Goal: Task Accomplishment & Management: Use online tool/utility

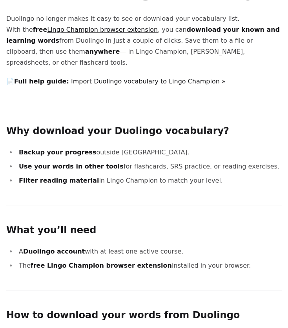
scroll to position [16, 0]
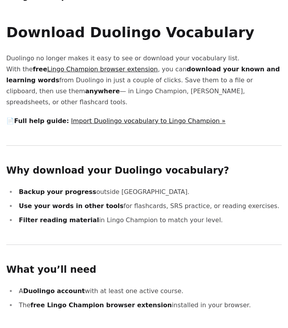
click at [104, 116] on p "📄 Full help guide: Import Duolingo vocabulary to Lingo Champion »" at bounding box center [143, 121] width 275 height 11
click at [115, 117] on link "Import Duolingo vocabulary to Lingo Champion »" at bounding box center [148, 120] width 154 height 7
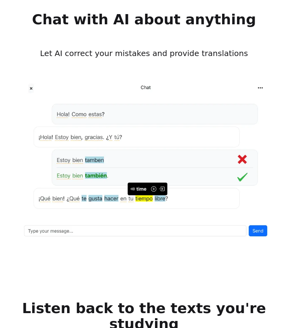
scroll to position [1194, 0]
